Goal: Information Seeking & Learning: Check status

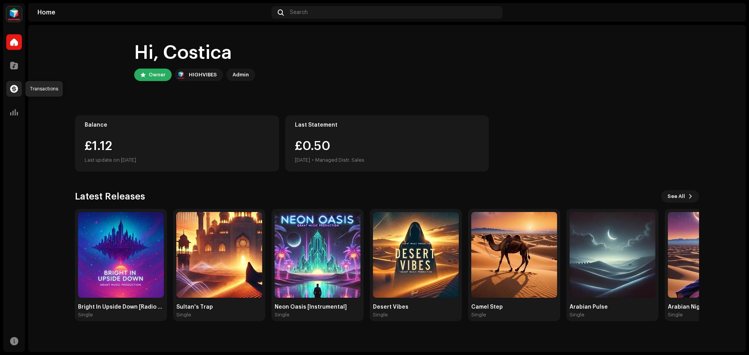
click at [14, 87] on span at bounding box center [14, 89] width 8 height 6
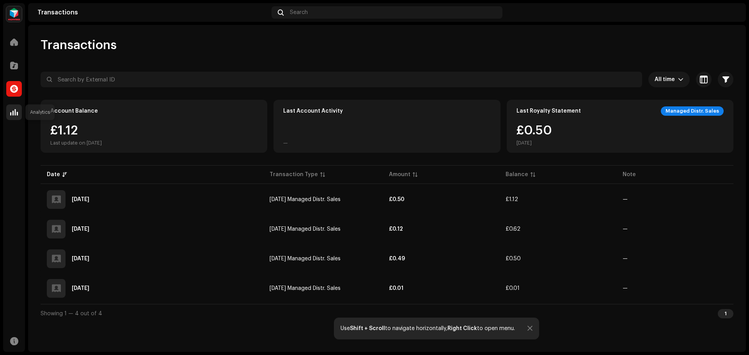
click at [9, 112] on div at bounding box center [14, 113] width 16 height 16
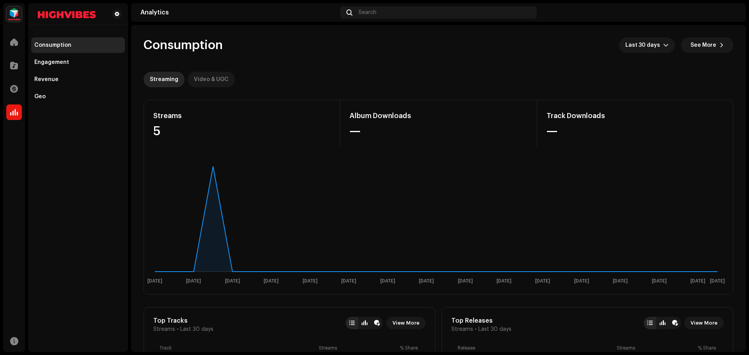
click at [210, 75] on div "Video & UGC" at bounding box center [211, 80] width 35 height 16
